Goal: Entertainment & Leisure: Browse casually

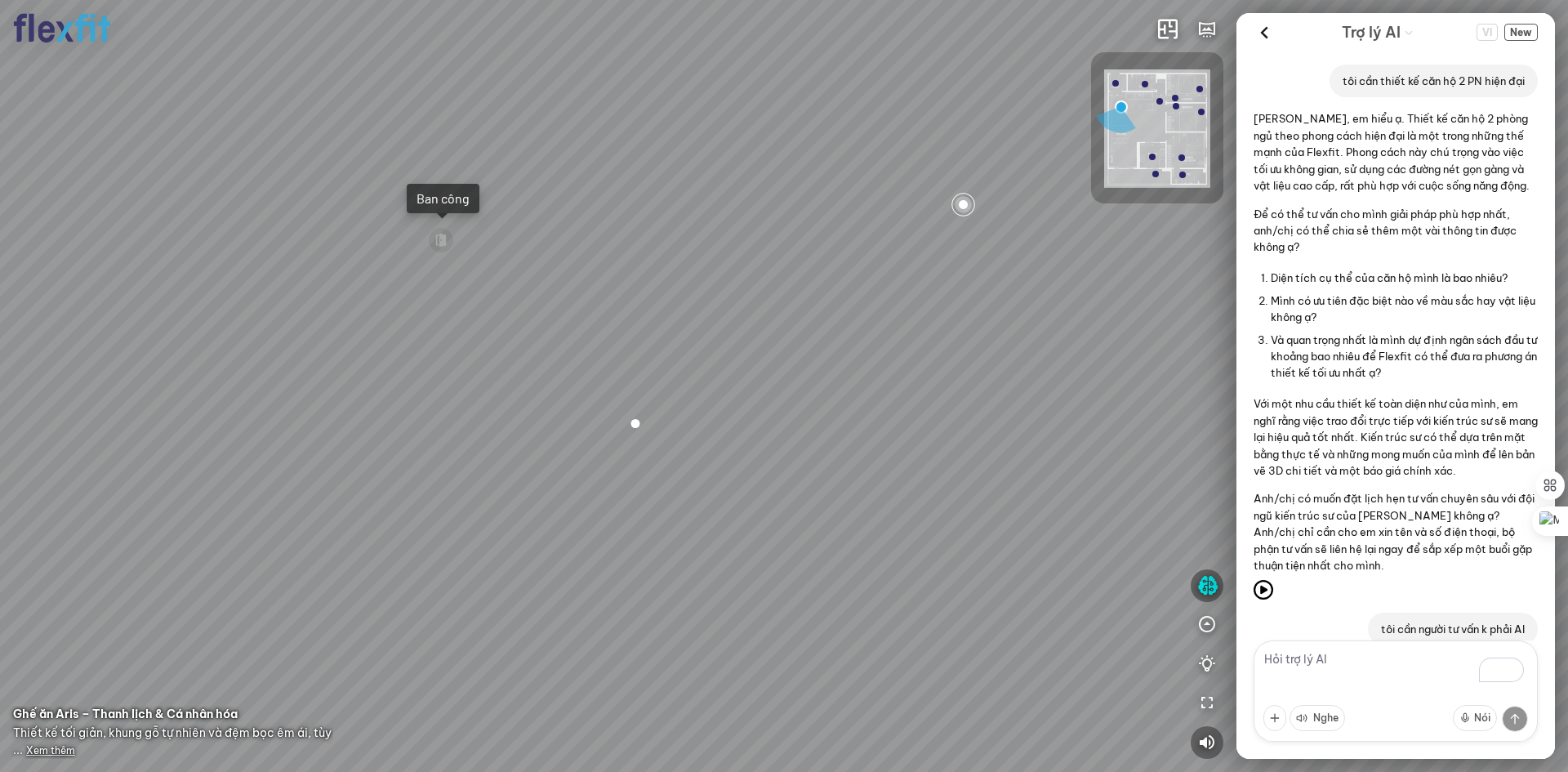
scroll to position [360, 0]
